Goal: Task Accomplishment & Management: Manage account settings

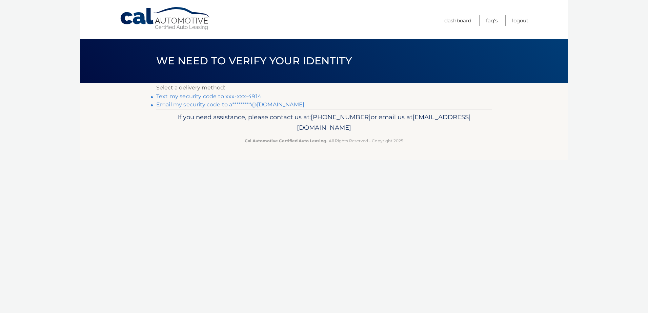
drag, startPoint x: 0, startPoint y: 0, endPoint x: 242, endPoint y: 94, distance: 259.9
click at [242, 94] on link "Text my security code to xxx-xxx-4914" at bounding box center [208, 96] width 105 height 6
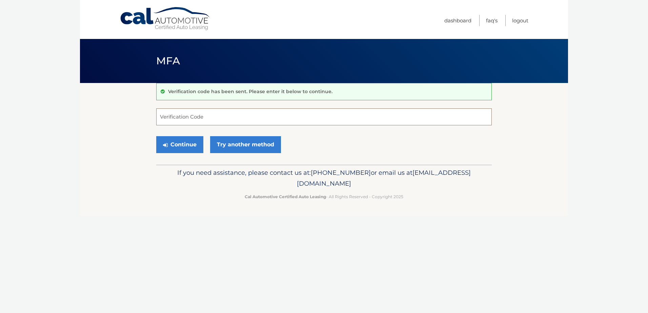
click at [237, 123] on input "Verification Code" at bounding box center [324, 117] width 336 height 17
type input "877748"
click at [156, 136] on button "Continue" at bounding box center [179, 144] width 47 height 17
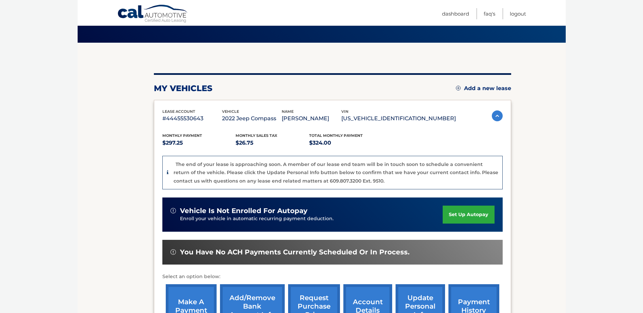
scroll to position [34, 0]
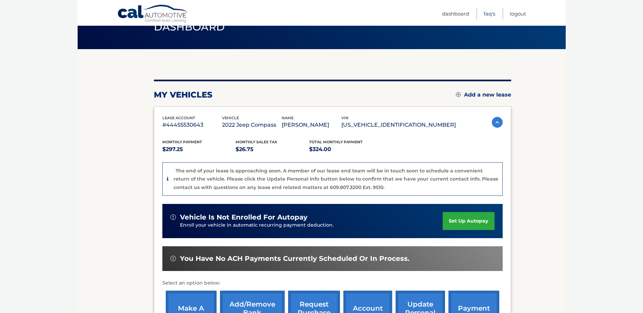
click at [490, 17] on link "FAQ's" at bounding box center [490, 13] width 12 height 11
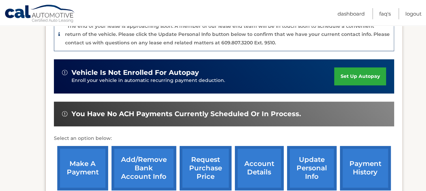
scroll to position [182, 0]
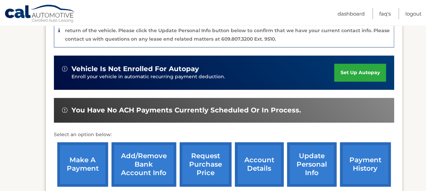
click at [257, 153] on link "account details" at bounding box center [259, 164] width 49 height 44
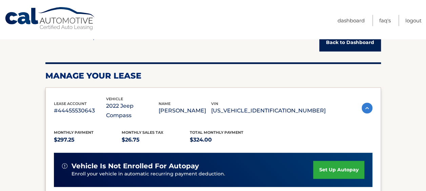
scroll to position [68, 0]
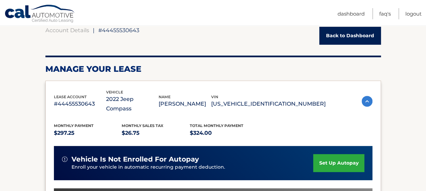
click at [363, 96] on img at bounding box center [367, 101] width 11 height 11
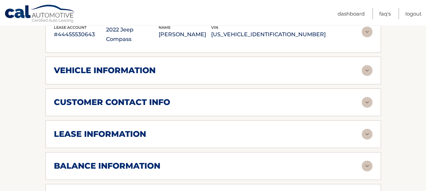
scroll to position [138, 0]
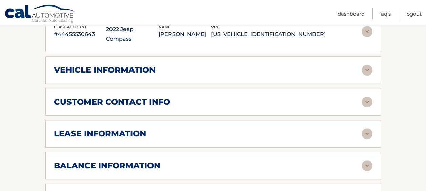
click at [369, 129] on img at bounding box center [367, 134] width 11 height 11
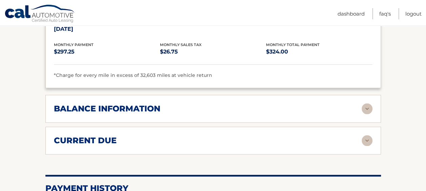
scroll to position [323, 0]
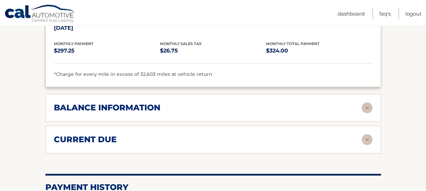
click at [369, 134] on img at bounding box center [367, 139] width 11 height 11
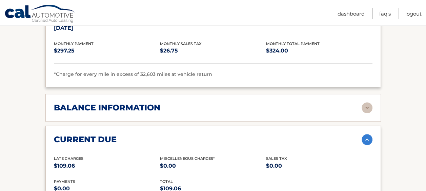
click at [370, 102] on img at bounding box center [367, 107] width 11 height 11
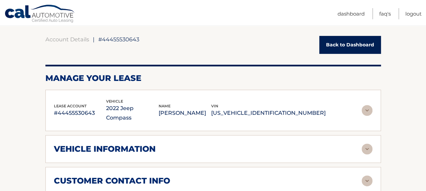
scroll to position [59, 0]
click at [368, 144] on img at bounding box center [367, 149] width 11 height 11
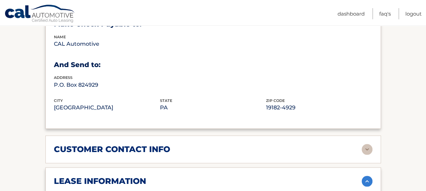
scroll to position [255, 0]
click at [366, 144] on img at bounding box center [367, 149] width 11 height 11
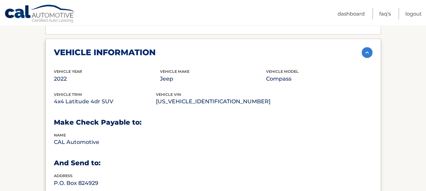
scroll to position [157, 0]
